Goal: Share content

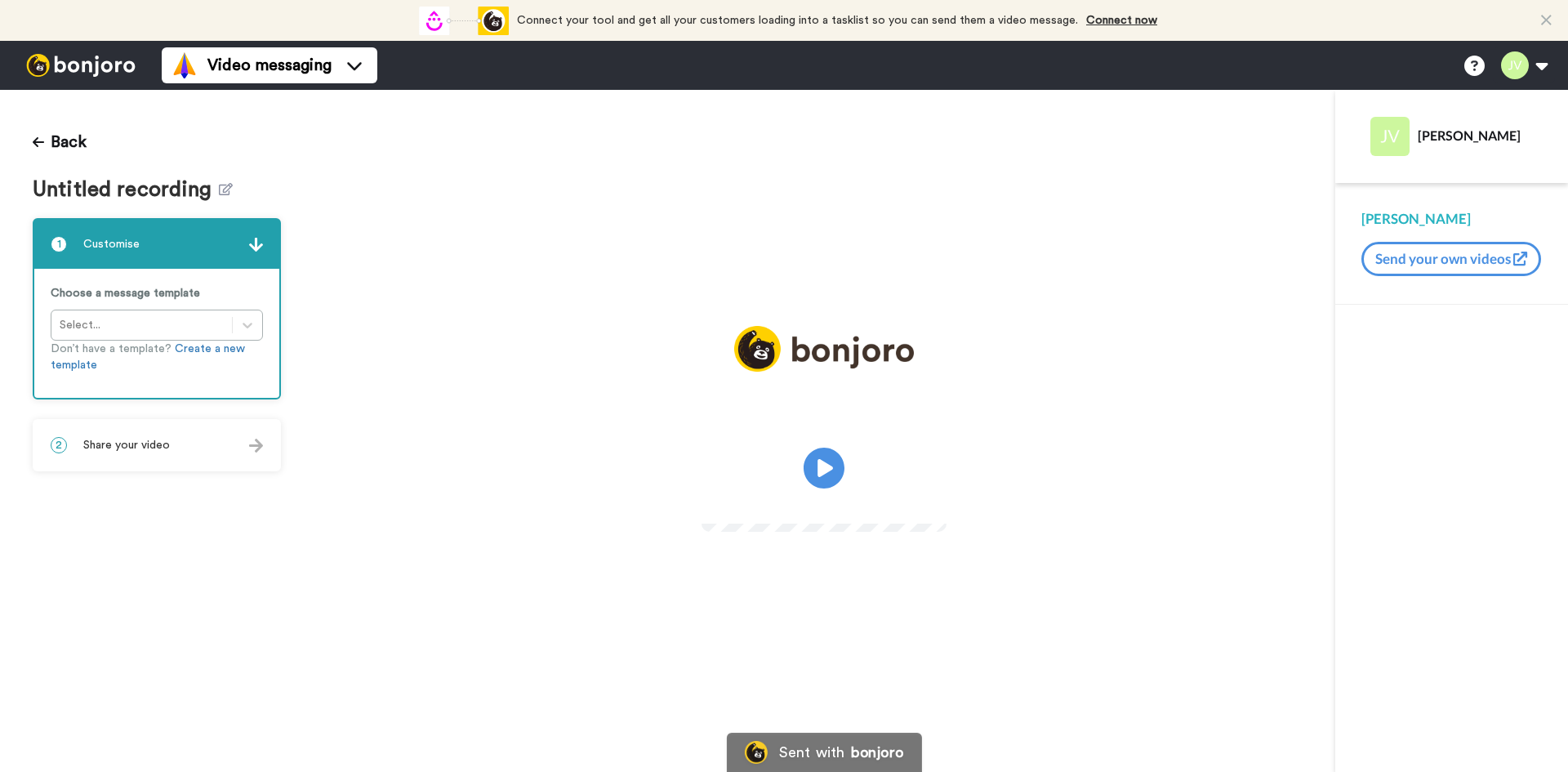
drag, startPoint x: 832, startPoint y: 462, endPoint x: 432, endPoint y: 496, distance: 401.4
click at [832, 462] on icon at bounding box center [824, 467] width 41 height 41
click at [157, 444] on span "Share your video" at bounding box center [126, 444] width 86 height 17
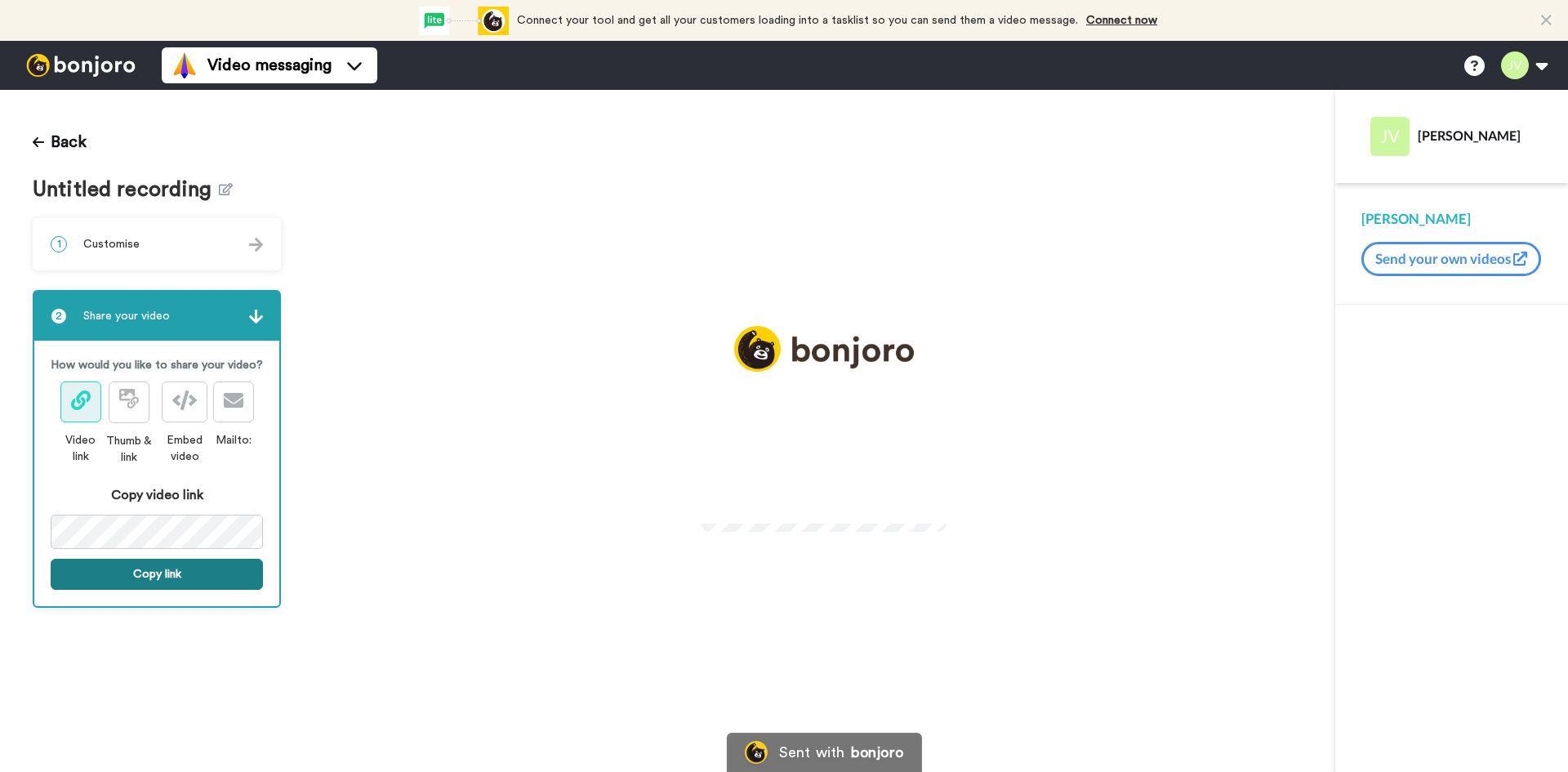
click at [194, 568] on button "Copy link" at bounding box center [156, 573] width 213 height 31
